Goal: Navigation & Orientation: Find specific page/section

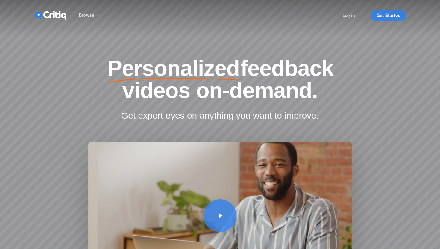
click at [376, 18] on link "Get Started" at bounding box center [388, 15] width 36 height 5
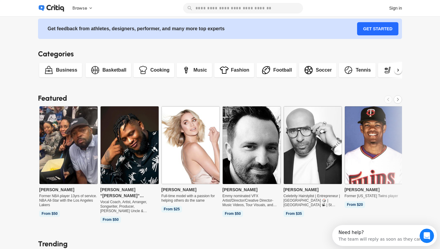
scroll to position [5, 0]
